Goal: Information Seeking & Learning: Understand process/instructions

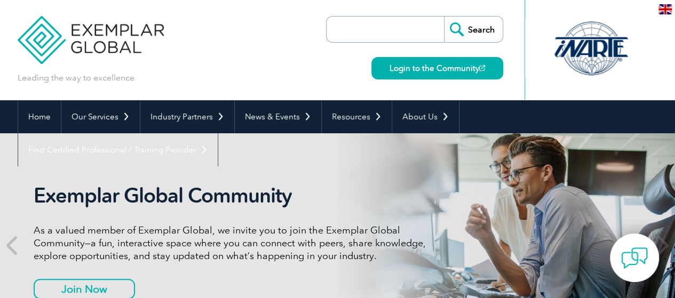
scroll to position [20, 0]
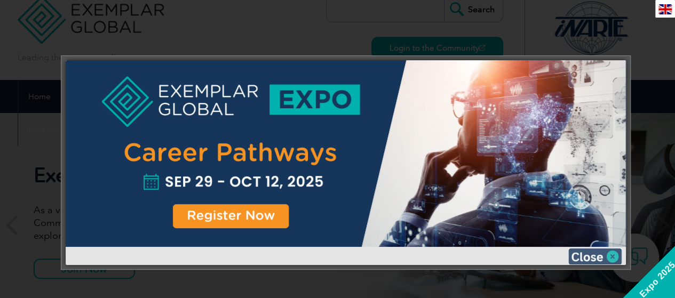
click at [591, 253] on img at bounding box center [594, 256] width 53 height 16
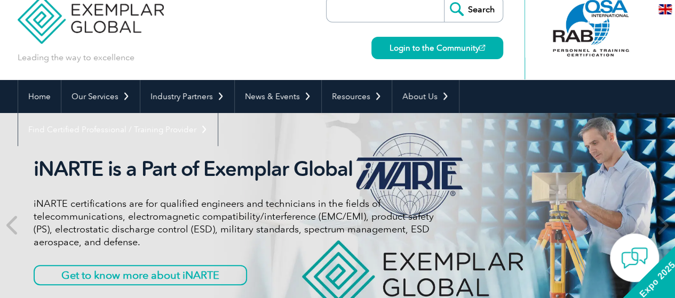
click at [577, 37] on div at bounding box center [591, 28] width 106 height 59
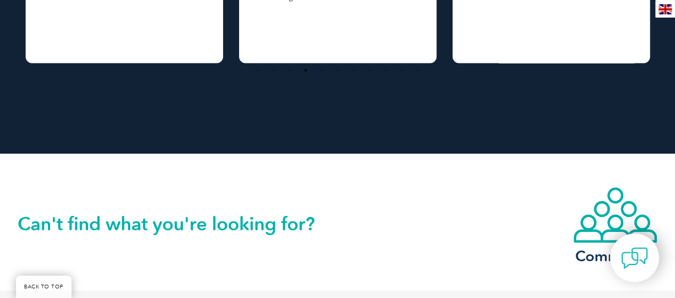
scroll to position [915, 0]
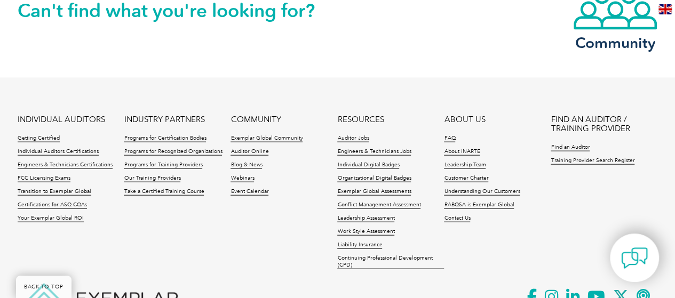
scroll to position [1136, 0]
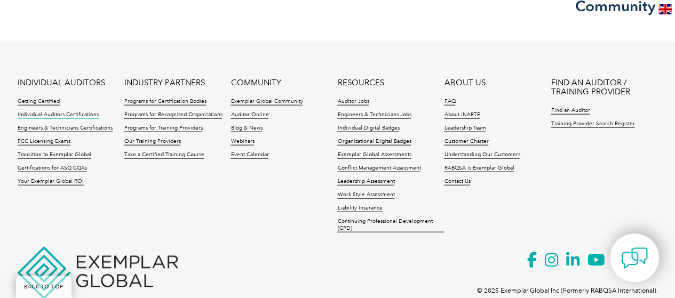
click at [57, 111] on link "Individual Auditors Certifications" at bounding box center [58, 114] width 81 height 7
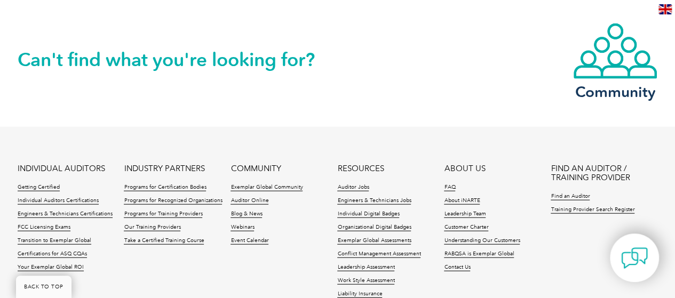
scroll to position [1239, 0]
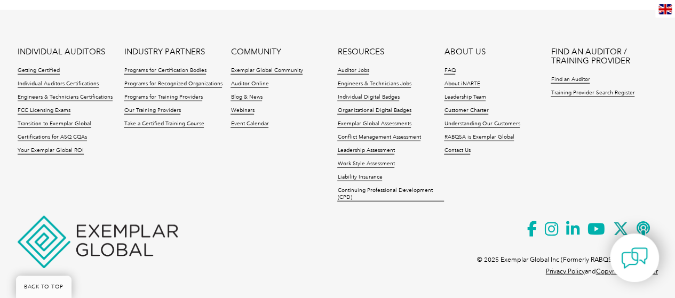
click at [86, 237] on img at bounding box center [98, 242] width 160 height 52
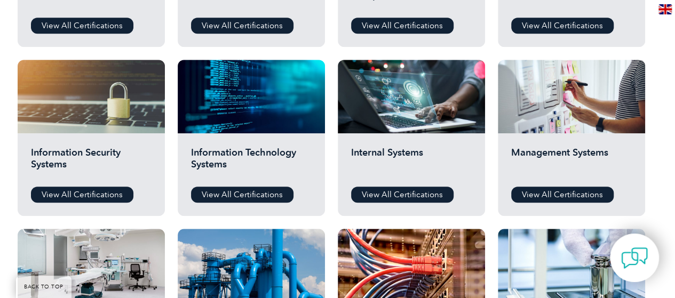
scroll to position [0, 0]
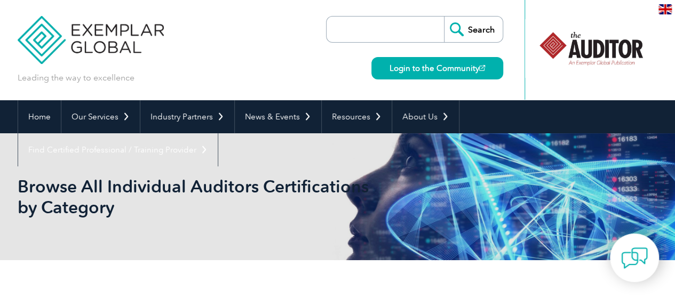
click at [90, 36] on img at bounding box center [91, 32] width 147 height 64
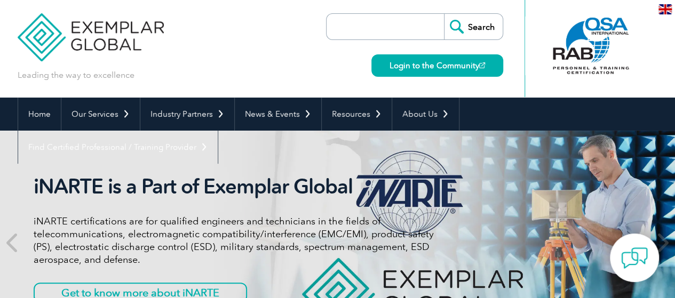
scroll to position [2, 0]
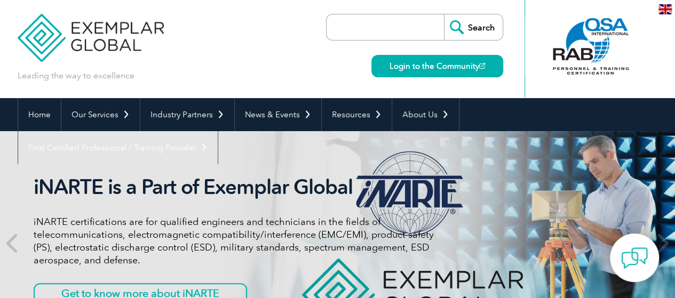
click at [666, 5] on img at bounding box center [664, 9] width 13 height 10
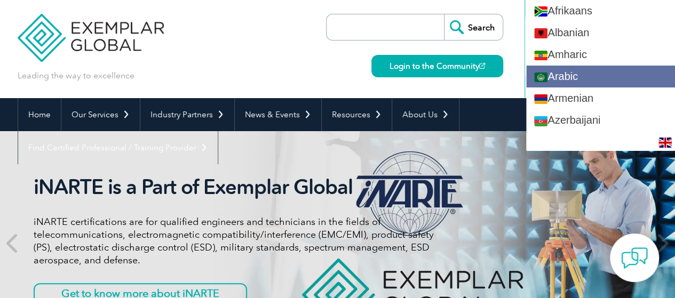
scroll to position [0, 0]
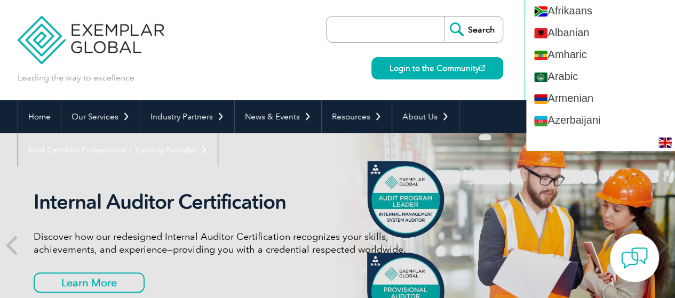
click at [284, 38] on div "Leading the way to excellence Search" at bounding box center [338, 50] width 640 height 100
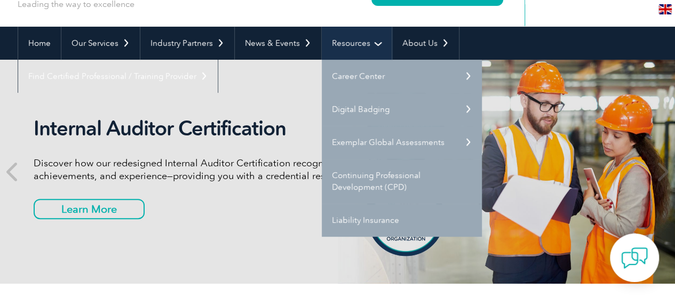
scroll to position [84, 0]
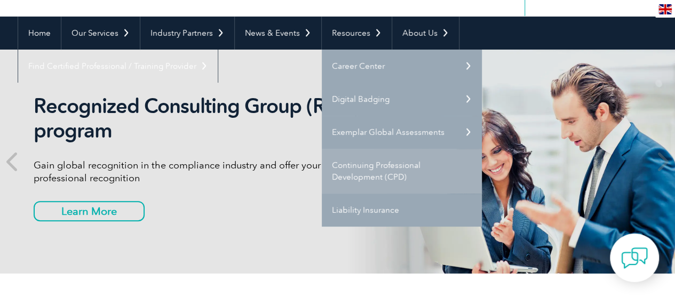
click at [390, 172] on link "Continuing Professional Development (CPD)" at bounding box center [402, 171] width 160 height 45
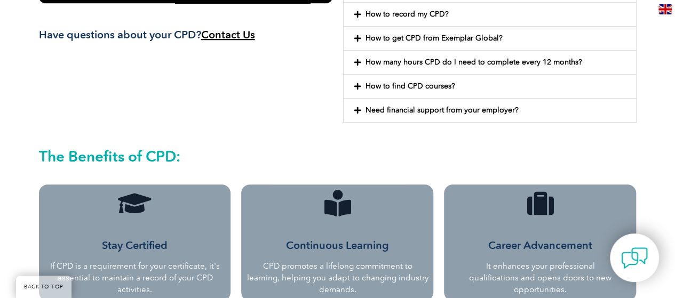
scroll to position [330, 0]
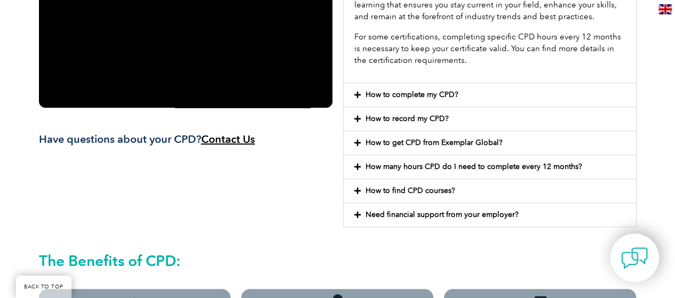
click at [389, 94] on link "How to complete my CPD?" at bounding box center [411, 94] width 93 height 9
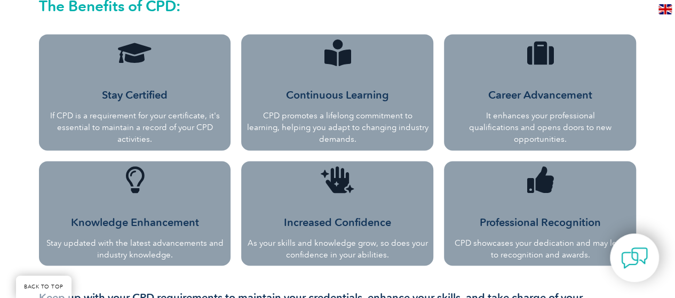
scroll to position [825, 0]
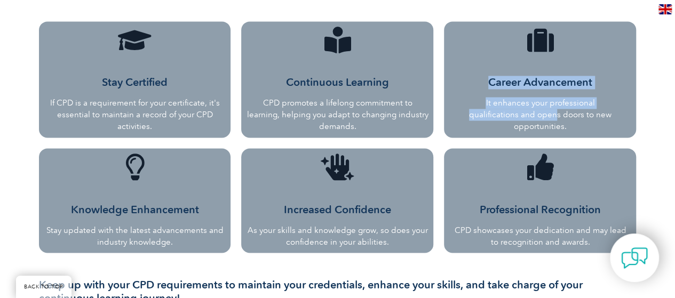
drag, startPoint x: 535, startPoint y: 44, endPoint x: 524, endPoint y: 114, distance: 70.8
click at [524, 114] on div "Career Advancement It enhances your professional qualifications and opens doors…" at bounding box center [539, 80] width 149 height 106
click at [524, 114] on p "It enhances your professional qualifications and opens doors to new opportuniti…" at bounding box center [539, 114] width 149 height 35
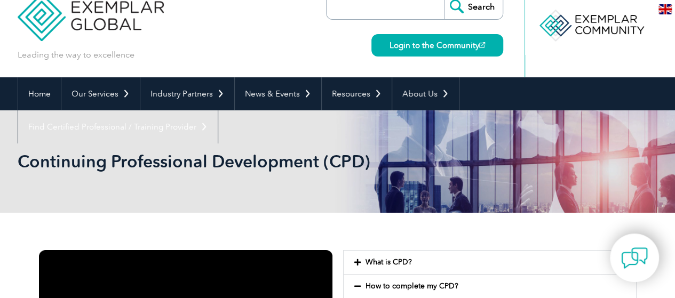
scroll to position [0, 0]
